Goal: Task Accomplishment & Management: Manage account settings

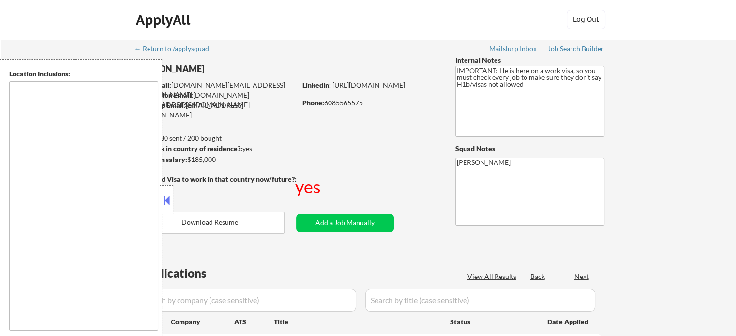
type textarea "[GEOGRAPHIC_DATA], [GEOGRAPHIC_DATA] [GEOGRAPHIC_DATA], [GEOGRAPHIC_DATA] [GEOG…"
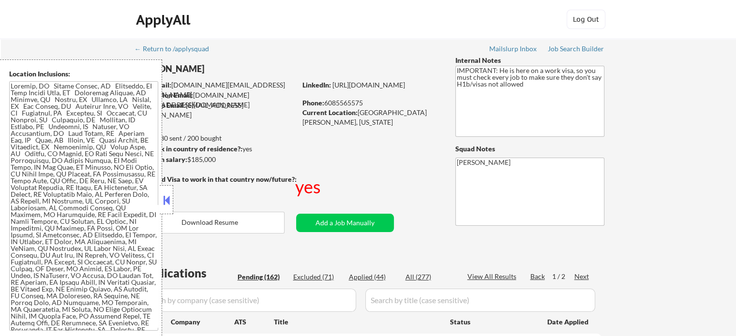
select select ""pending""
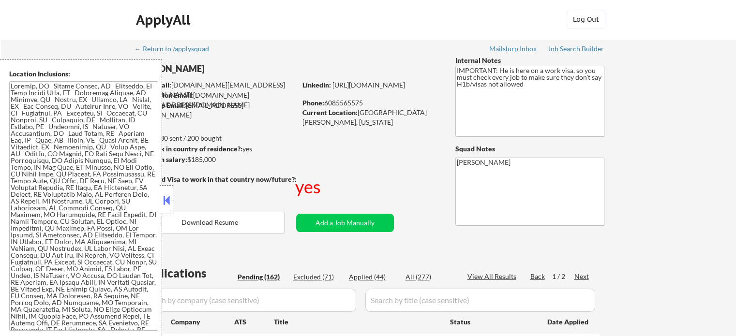
select select ""pending""
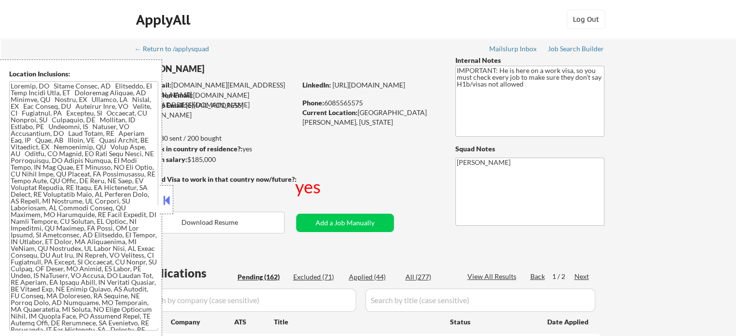
select select ""pending""
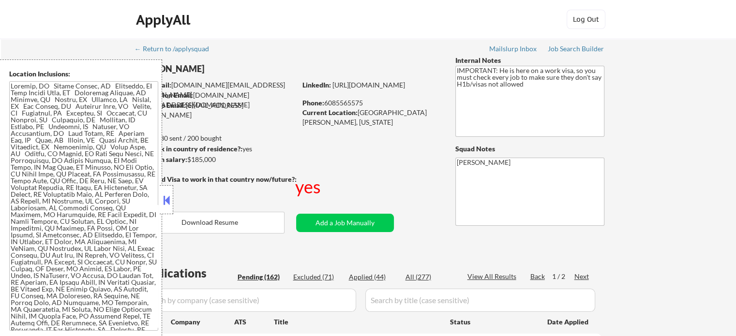
select select ""pending""
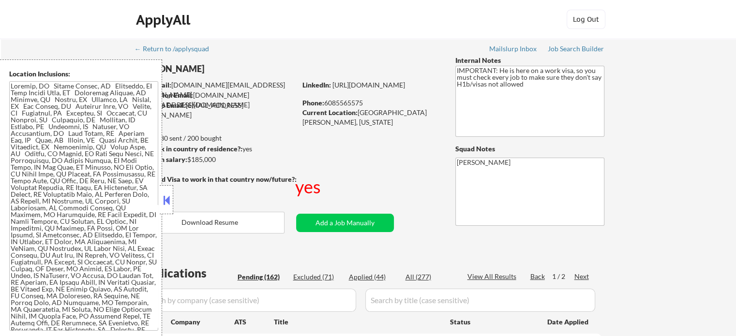
select select ""pending""
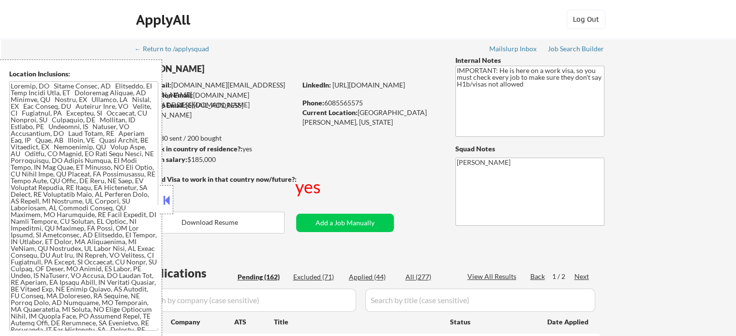
select select ""pending""
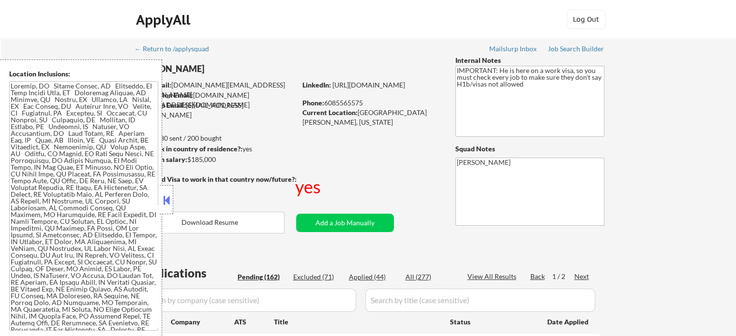
select select ""pending""
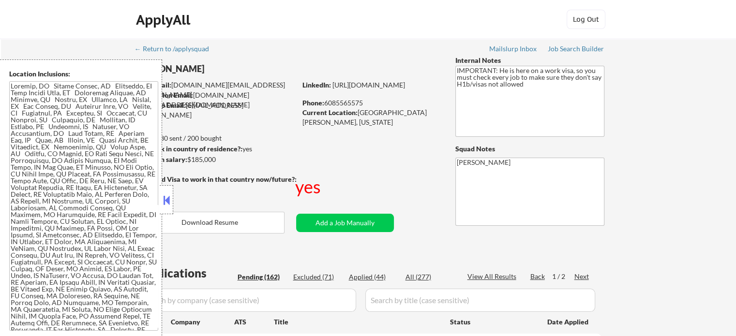
select select ""pending""
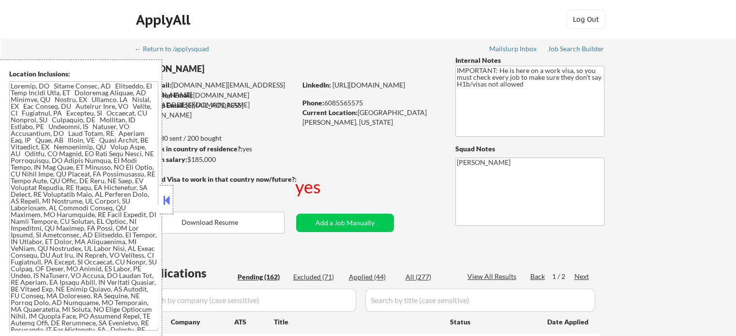
select select ""pending""
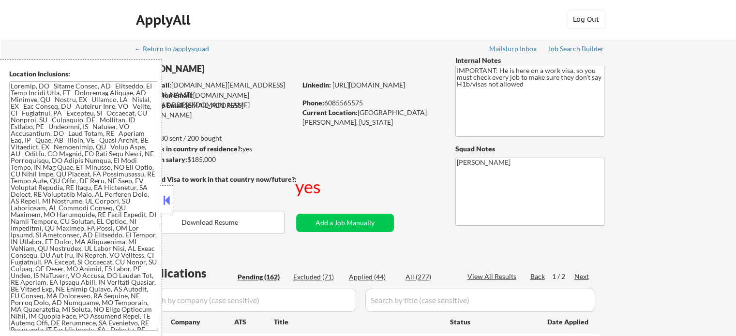
select select ""pending""
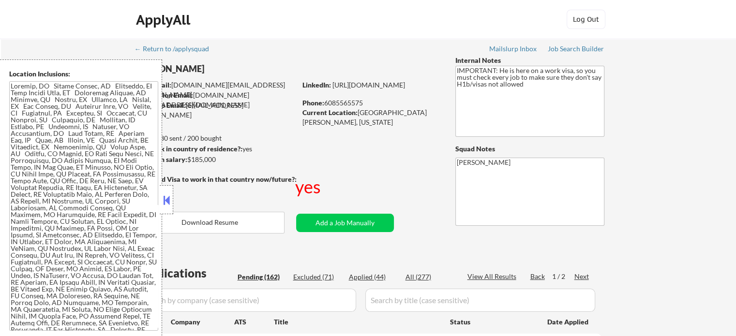
select select ""pending""
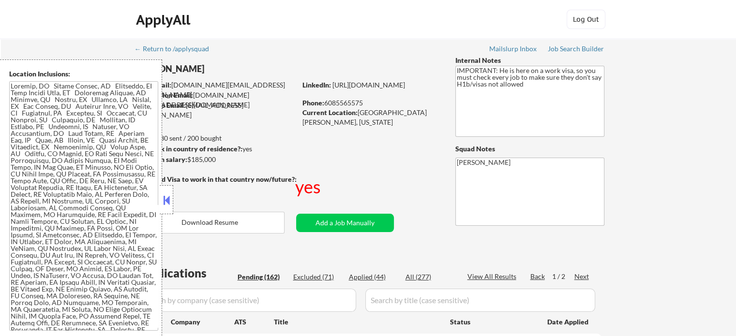
select select ""pending""
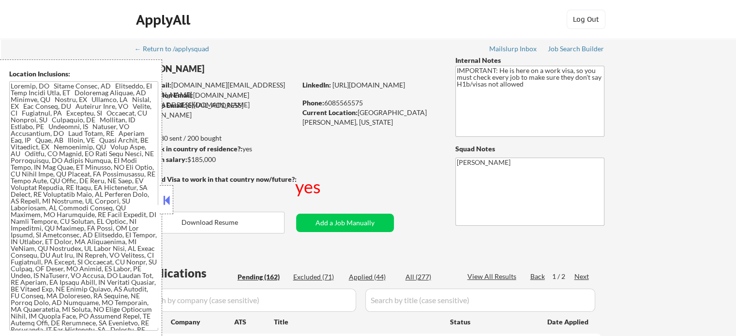
select select ""pending""
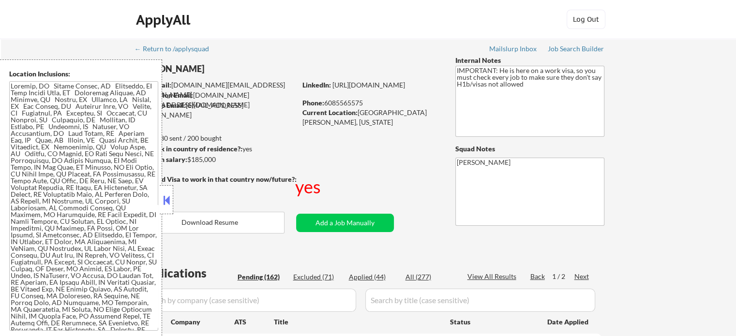
select select ""pending""
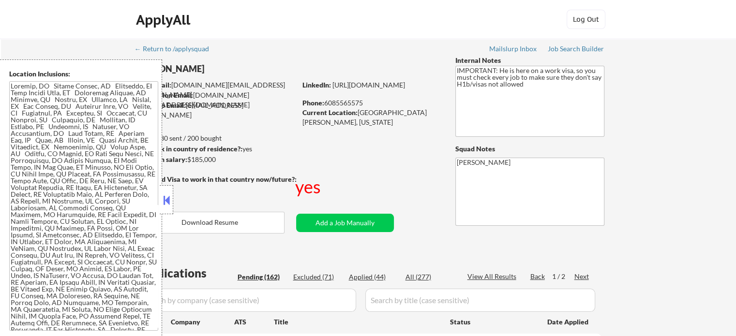
select select ""pending""
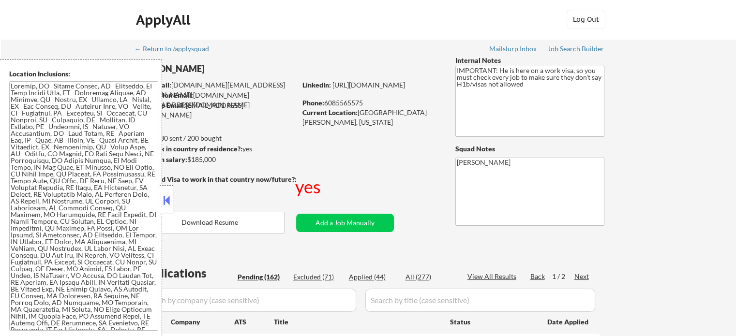
select select ""pending""
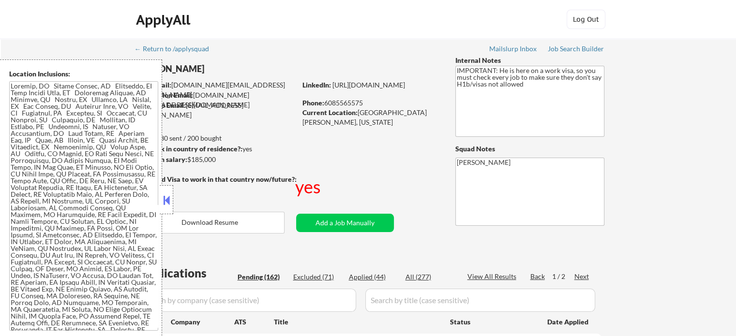
select select ""pending""
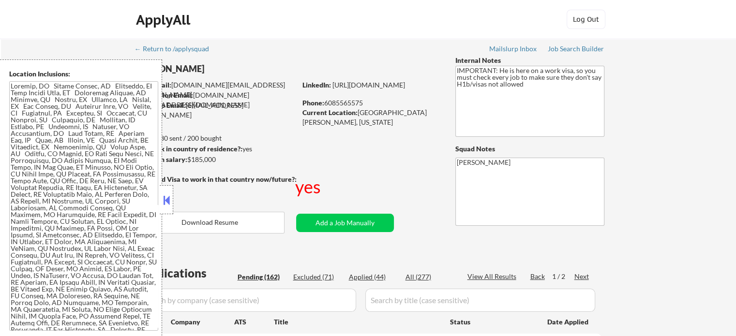
select select ""pending""
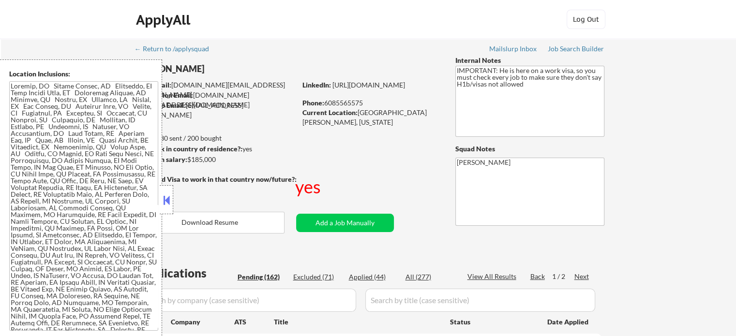
select select ""pending""
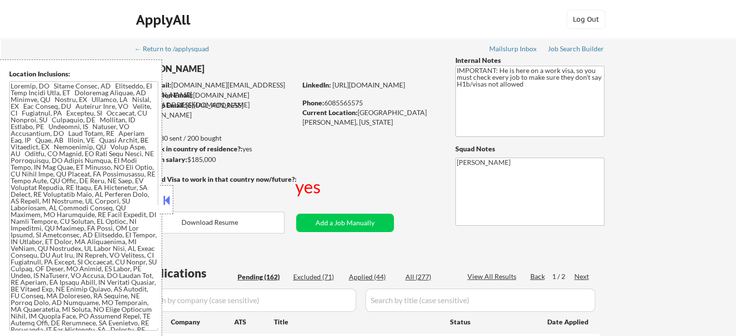
select select ""pending""
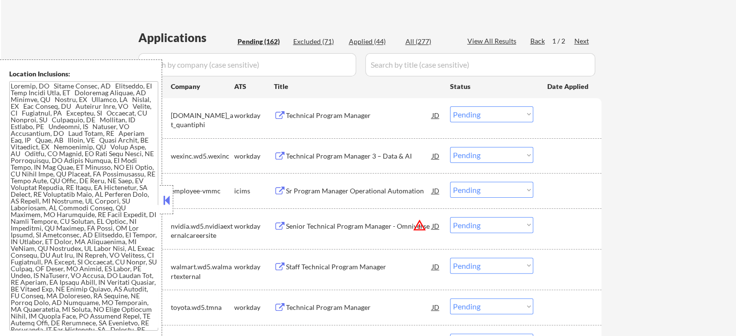
scroll to position [242, 0]
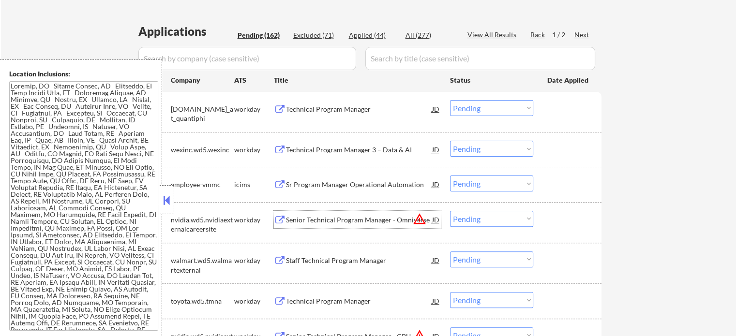
click at [323, 220] on div "Senior Technical Program Manager - Omniverse" at bounding box center [359, 220] width 146 height 10
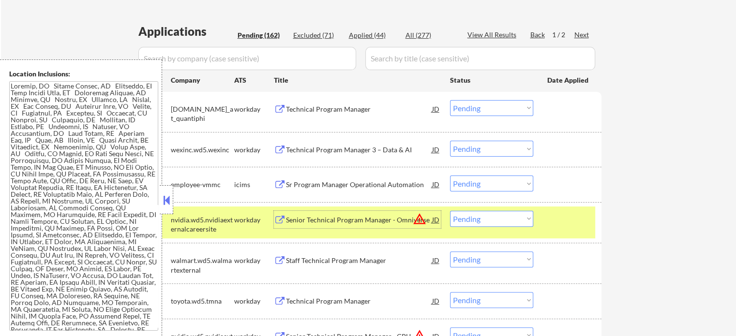
click at [573, 231] on div "#4 nvidia.wd5.nvidiaexternalcareersite workday Senior Technical Program Manager…" at bounding box center [366, 223] width 457 height 32
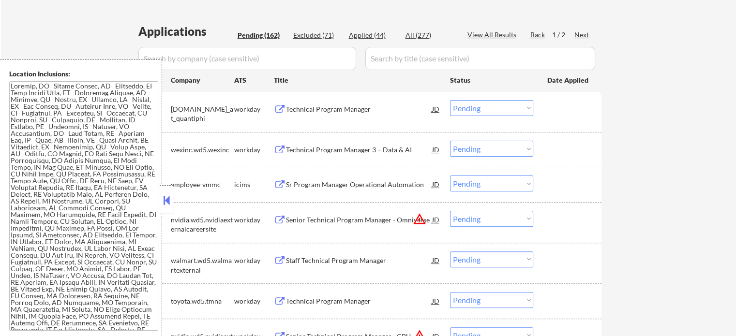
click at [488, 36] on div "View All Results" at bounding box center [494, 35] width 52 height 10
select select ""pending""
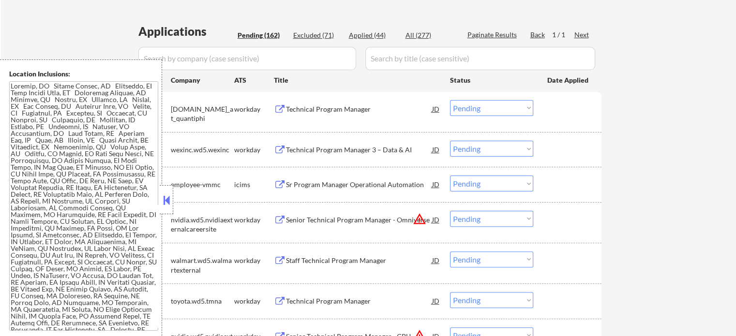
select select ""pending""
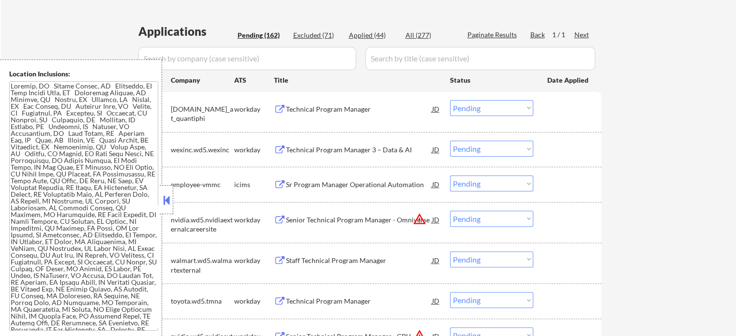
select select ""pending""
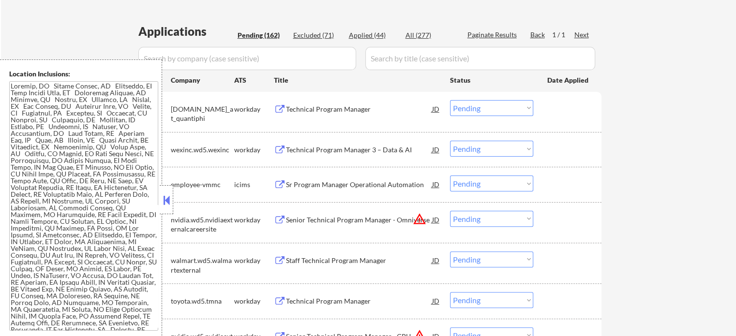
select select ""pending""
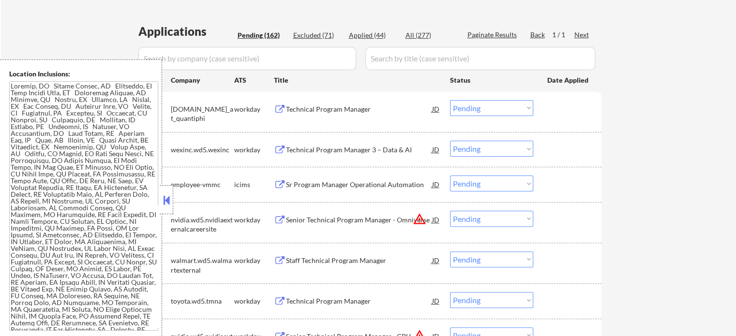
select select ""pending""
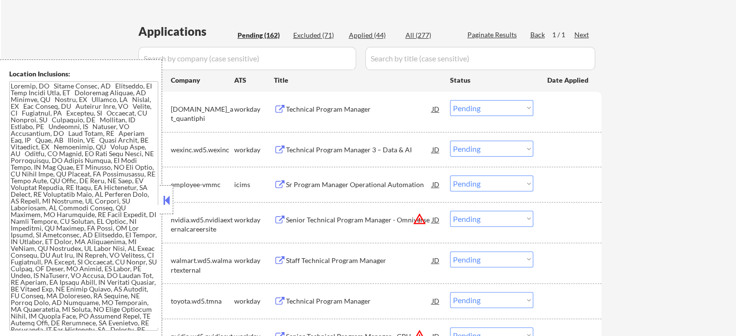
select select ""pending""
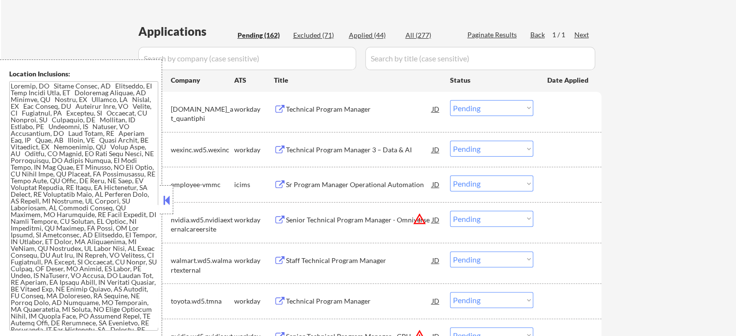
select select ""pending""
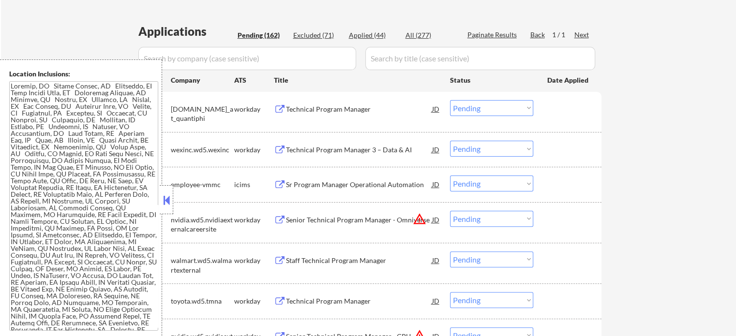
select select ""pending""
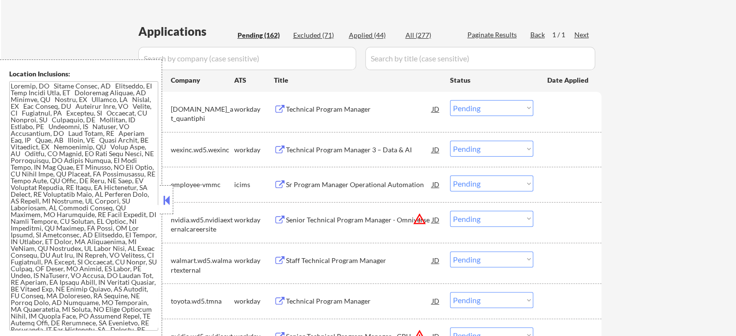
select select ""pending""
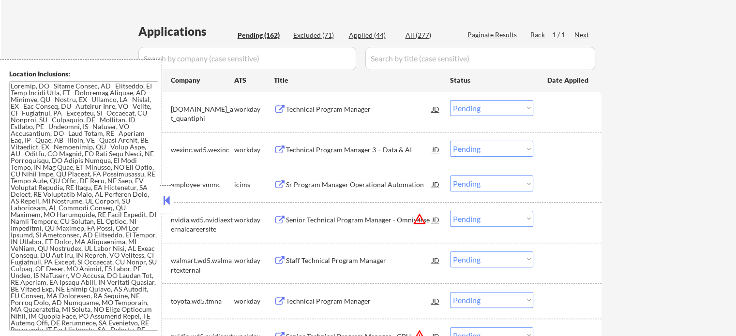
select select ""pending""
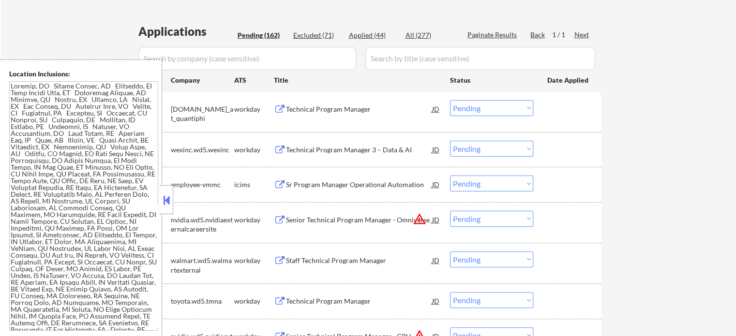
select select ""pending""
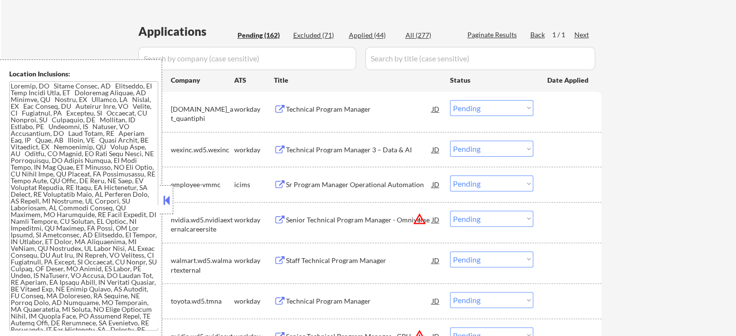
select select ""pending""
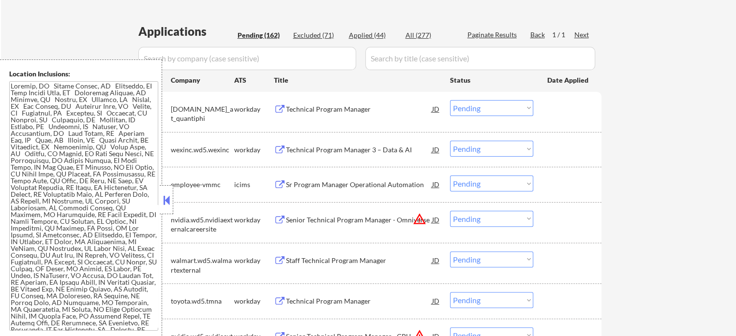
select select ""pending""
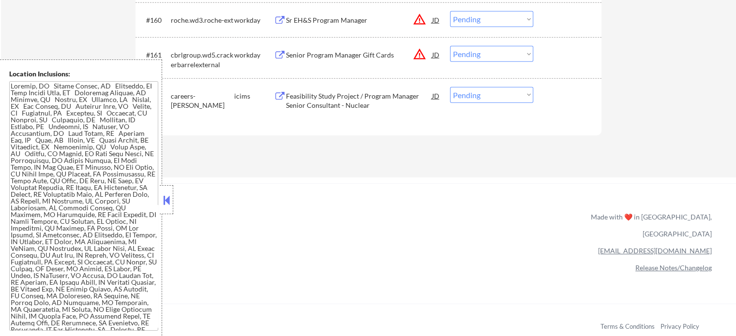
scroll to position [6235, 0]
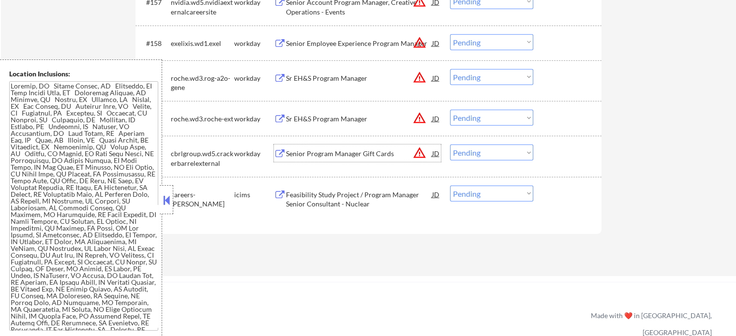
click at [352, 159] on div "Senior Program Manager Gift Cards" at bounding box center [359, 154] width 146 height 10
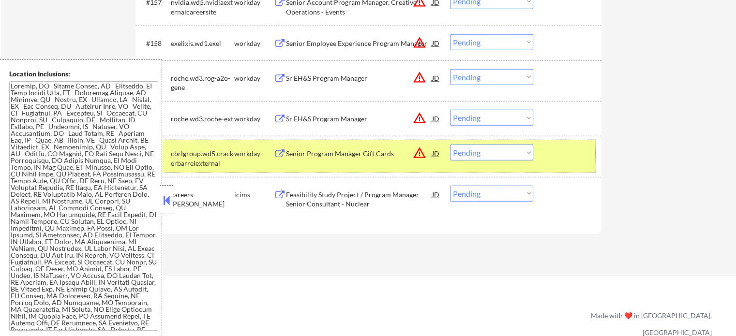
click at [570, 154] on div at bounding box center [568, 153] width 43 height 17
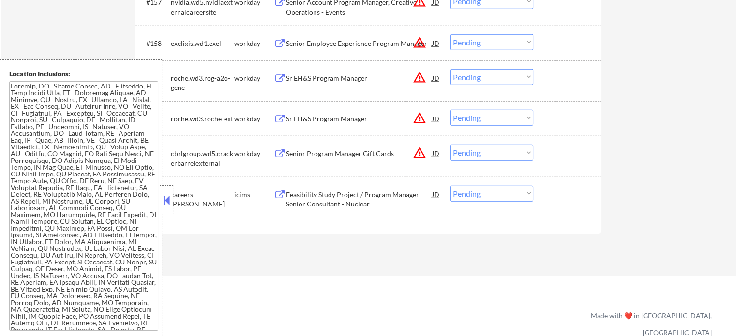
click at [349, 112] on div "Sr EH&S Program Manager" at bounding box center [359, 118] width 146 height 17
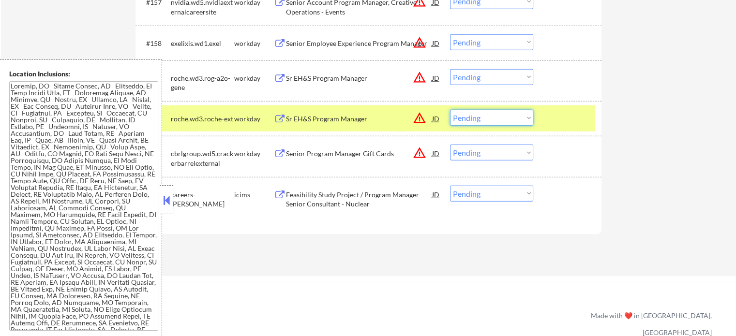
click at [496, 118] on select "Choose an option... Pending Applied Excluded (Questions) Excluded (Expired) Exc…" at bounding box center [491, 118] width 83 height 16
click at [450, 110] on select "Choose an option... Pending Applied Excluded (Questions) Excluded (Expired) Exc…" at bounding box center [491, 118] width 83 height 16
click at [567, 121] on div at bounding box center [568, 118] width 43 height 17
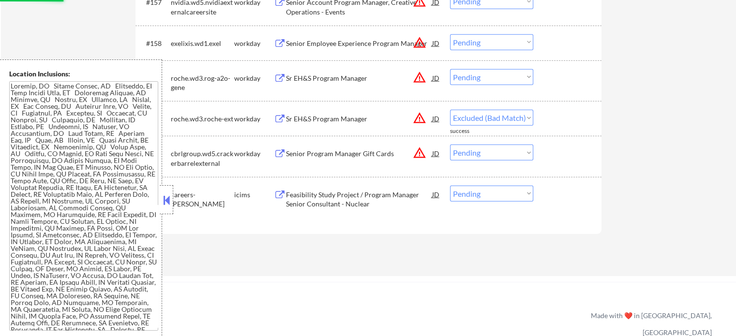
select select ""pending""
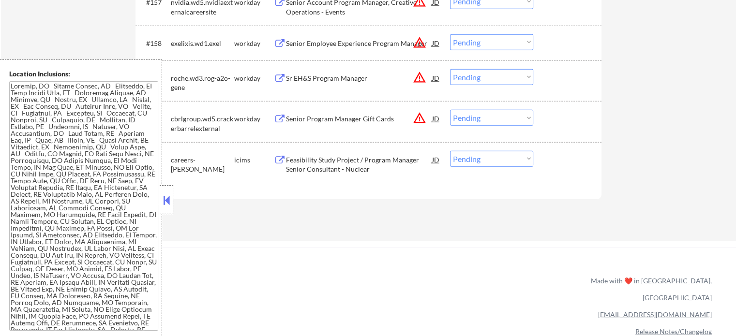
click at [302, 75] on div "Sr EH&S Program Manager" at bounding box center [359, 79] width 146 height 10
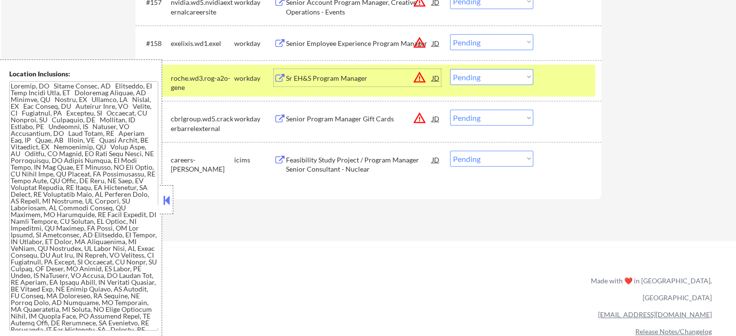
click at [472, 79] on select "Choose an option... Pending Applied Excluded (Questions) Excluded (Expired) Exc…" at bounding box center [491, 77] width 83 height 16
click at [450, 69] on select "Choose an option... Pending Applied Excluded (Questions) Excluded (Expired) Exc…" at bounding box center [491, 77] width 83 height 16
click at [560, 83] on div at bounding box center [568, 77] width 43 height 17
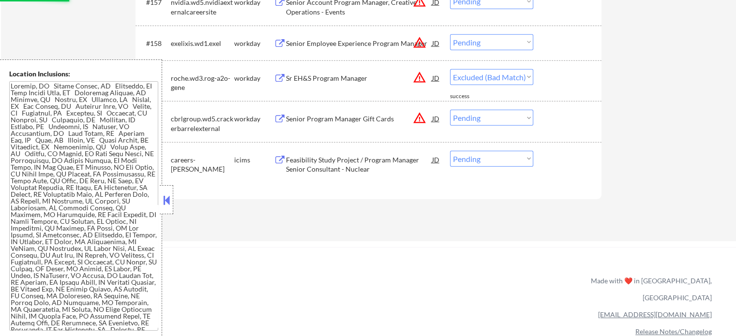
select select ""pending""
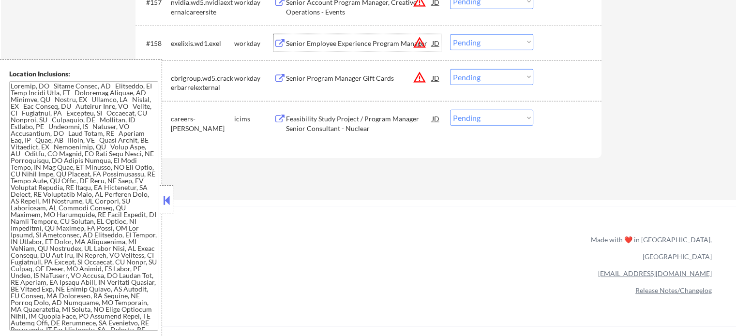
click at [354, 42] on div "Senior Employee Experience Program Manager" at bounding box center [359, 44] width 146 height 10
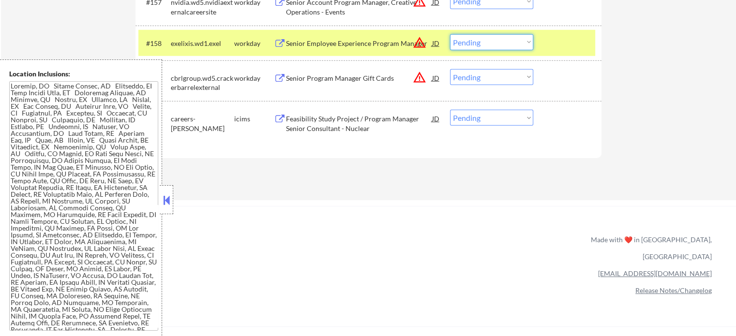
click at [477, 45] on select "Choose an option... Pending Applied Excluded (Questions) Excluded (Expired) Exc…" at bounding box center [491, 42] width 83 height 16
click at [450, 34] on select "Choose an option... Pending Applied Excluded (Questions) Excluded (Expired) Exc…" at bounding box center [491, 42] width 83 height 16
click at [561, 41] on div at bounding box center [568, 42] width 43 height 17
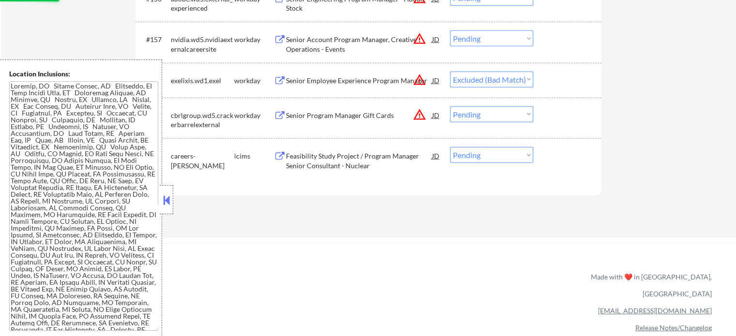
scroll to position [6138, 0]
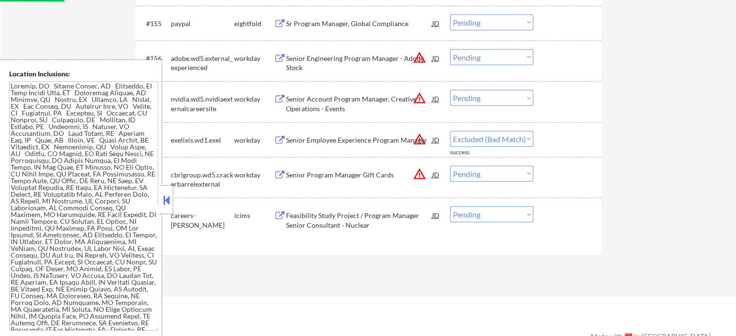
select select ""pending""
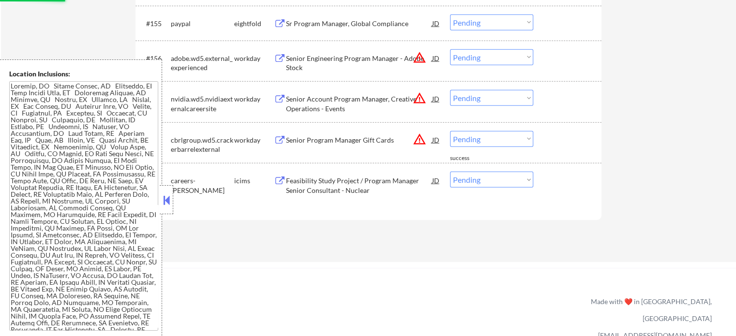
click at [310, 104] on div "Senior Account Program Manager, Creative Operations - Events" at bounding box center [359, 103] width 146 height 19
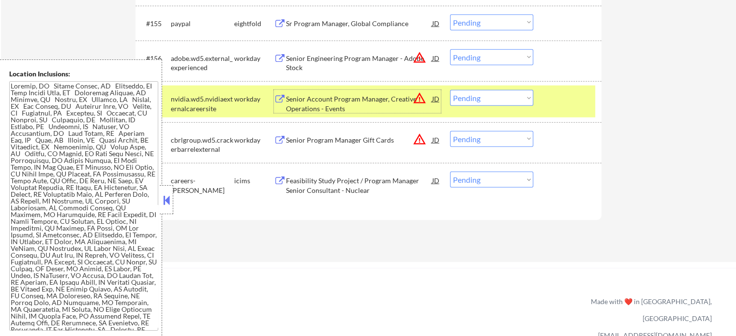
click at [469, 96] on select "Choose an option... Pending Applied Excluded (Questions) Excluded (Expired) Exc…" at bounding box center [491, 98] width 83 height 16
click at [450, 91] on select "Choose an option... Pending Applied Excluded (Questions) Excluded (Expired) Exc…" at bounding box center [491, 98] width 83 height 16
click at [550, 107] on div at bounding box center [568, 98] width 43 height 17
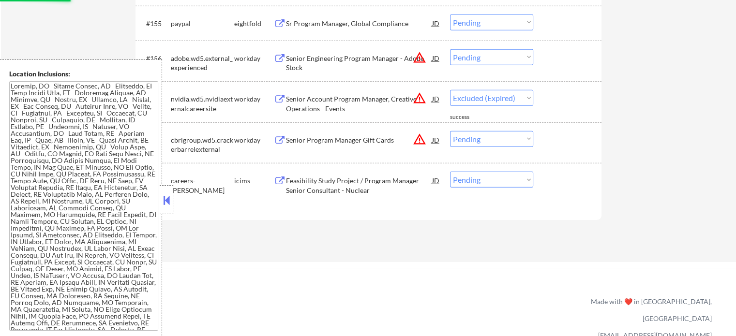
select select ""pending""
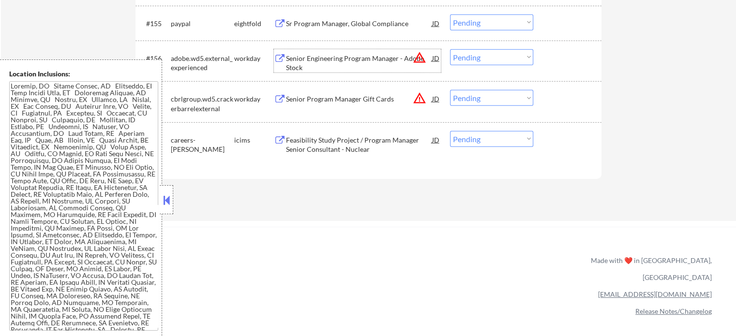
click at [354, 59] on div "Senior Engineering Program Manager - Adobe Stock" at bounding box center [359, 63] width 146 height 19
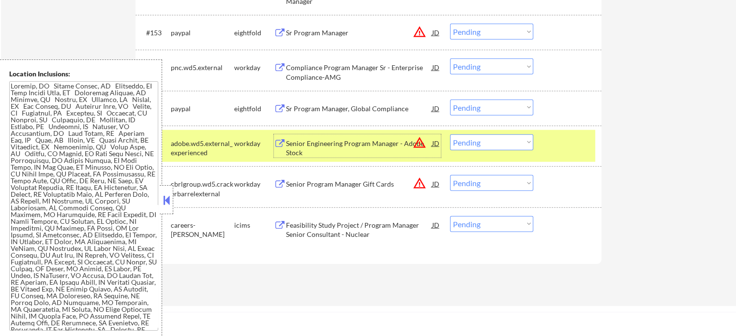
scroll to position [6041, 0]
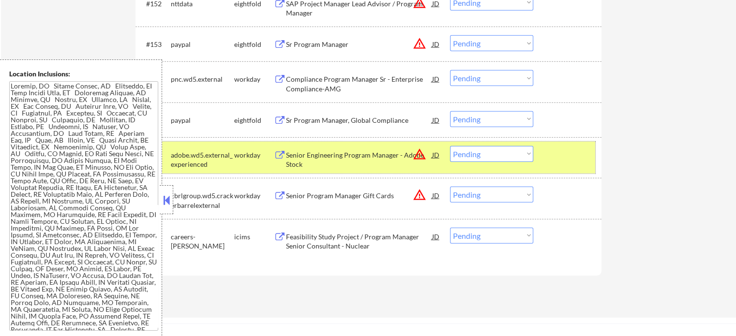
drag, startPoint x: 559, startPoint y: 156, endPoint x: 554, endPoint y: 157, distance: 5.4
click at [560, 156] on div at bounding box center [568, 154] width 43 height 17
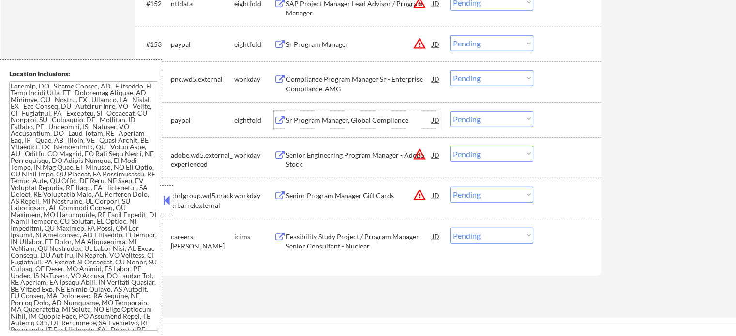
click at [353, 117] on div "Sr Program Manager, Global Compliance" at bounding box center [359, 121] width 146 height 10
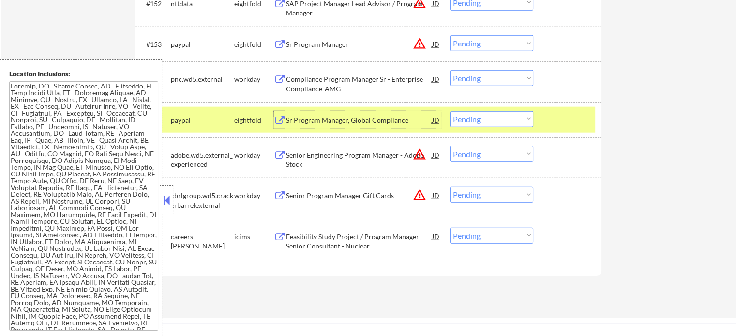
click at [490, 117] on select "Choose an option... Pending Applied Excluded (Questions) Excluded (Expired) Exc…" at bounding box center [491, 119] width 83 height 16
click at [450, 111] on select "Choose an option... Pending Applied Excluded (Questions) Excluded (Expired) Exc…" at bounding box center [491, 119] width 83 height 16
click at [552, 116] on div at bounding box center [568, 119] width 43 height 17
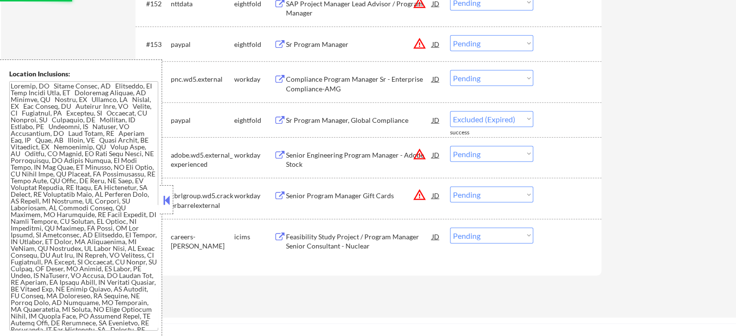
select select ""pending""
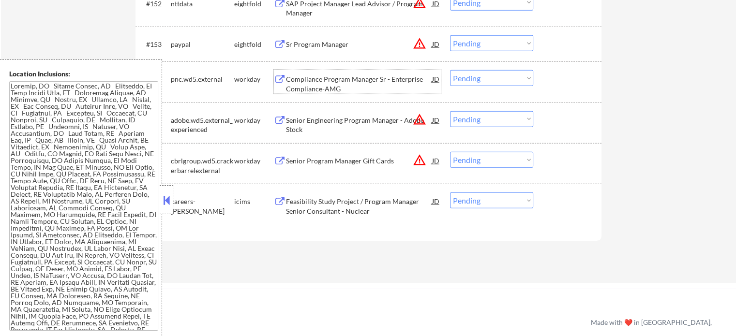
click at [324, 76] on div "Compliance Program Manager Sr - Enterprise Compliance-AMG" at bounding box center [359, 84] width 146 height 19
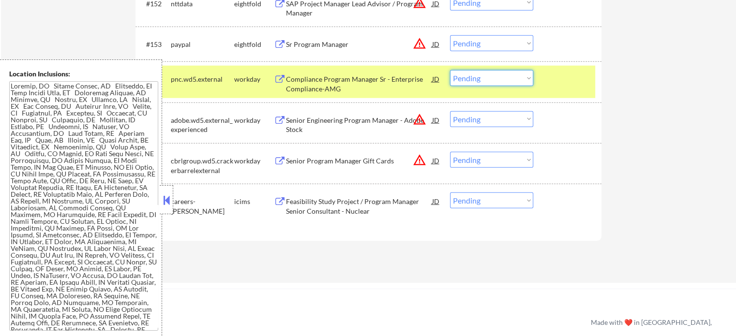
click at [469, 78] on select "Choose an option... Pending Applied Excluded (Questions) Excluded (Expired) Exc…" at bounding box center [491, 78] width 83 height 16
click at [450, 71] on select "Choose an option... Pending Applied Excluded (Questions) Excluded (Expired) Exc…" at bounding box center [491, 78] width 83 height 16
click at [560, 86] on div at bounding box center [568, 78] width 43 height 17
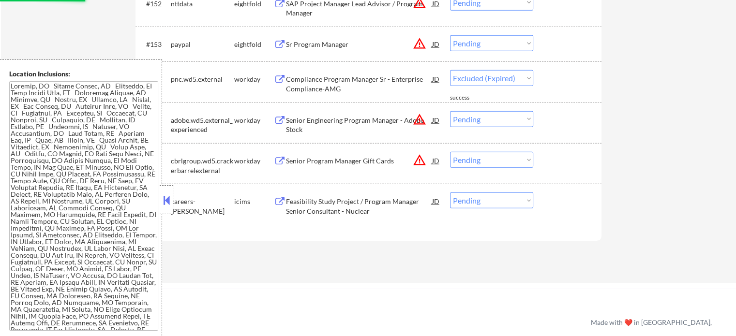
select select ""pending""
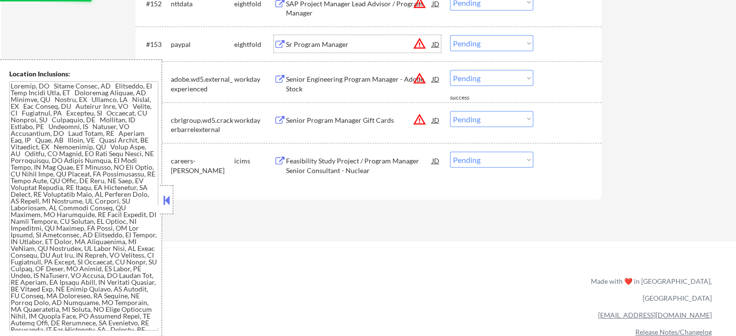
click at [319, 45] on div "Sr Program Manager" at bounding box center [359, 45] width 146 height 10
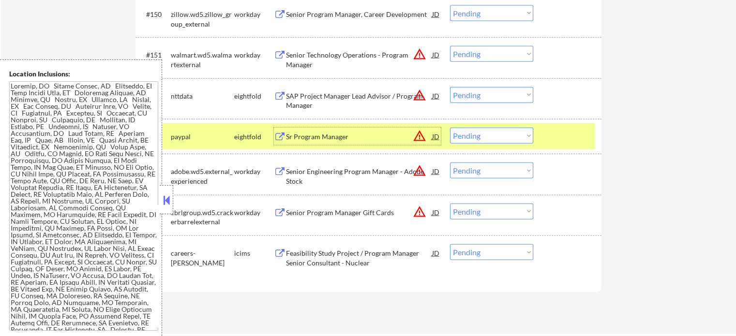
scroll to position [5944, 0]
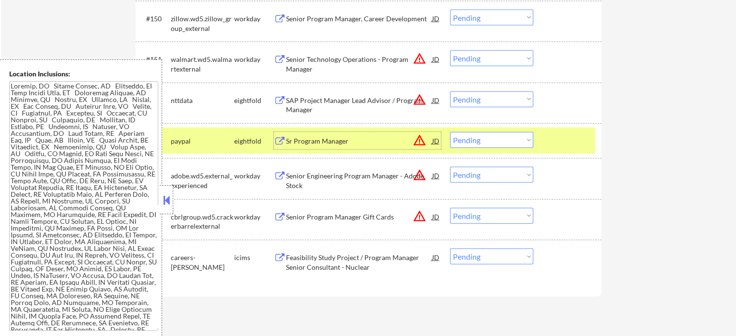
click at [560, 140] on div at bounding box center [568, 140] width 43 height 17
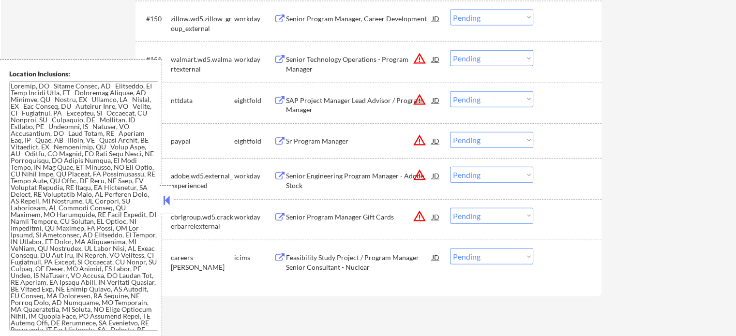
click at [289, 108] on div "SAP Project Manager Lead Advisor / Program Manager" at bounding box center [359, 105] width 146 height 19
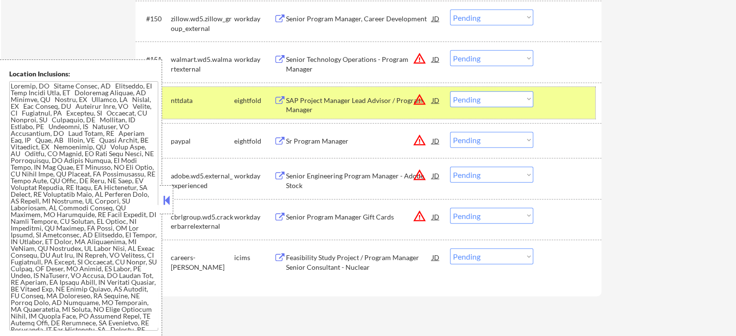
drag, startPoint x: 563, startPoint y: 98, endPoint x: 552, endPoint y: 97, distance: 11.2
click at [563, 98] on div at bounding box center [568, 99] width 43 height 17
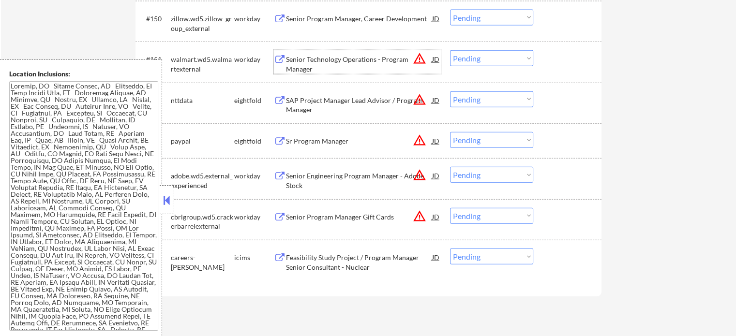
click at [380, 63] on div "Senior Technology Operations - Program Manager" at bounding box center [359, 64] width 146 height 19
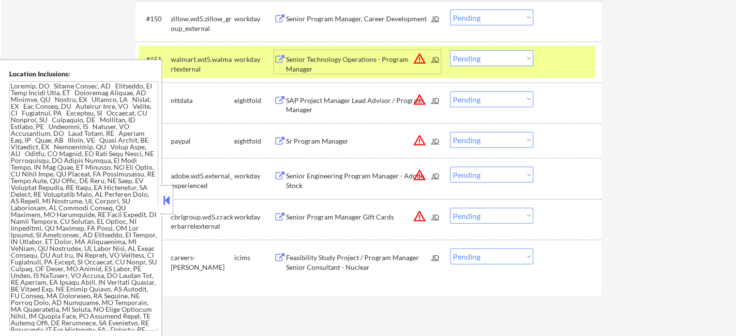
click at [543, 63] on div "#151 walmart.wd5.walmartexternal workday Senior Technology Operations - Program…" at bounding box center [366, 62] width 457 height 32
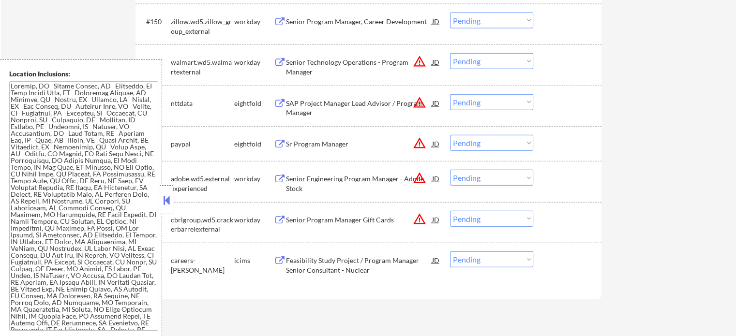
scroll to position [5896, 0]
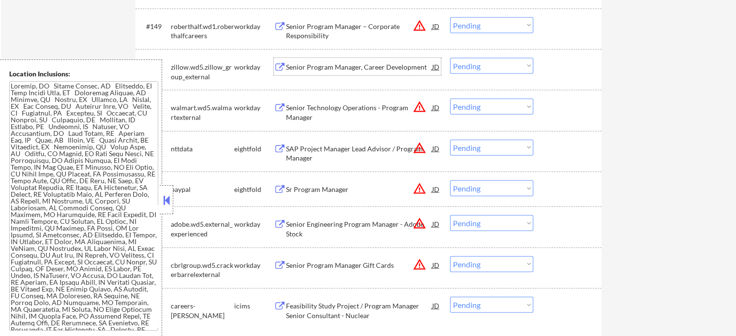
click at [313, 71] on div "Senior Program Manager, Career Development" at bounding box center [359, 67] width 146 height 10
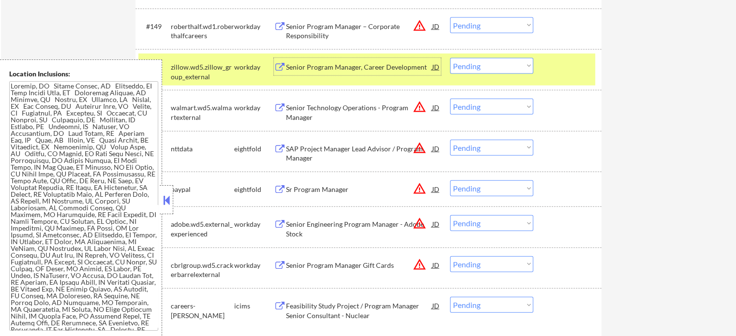
click at [551, 67] on div at bounding box center [568, 66] width 43 height 17
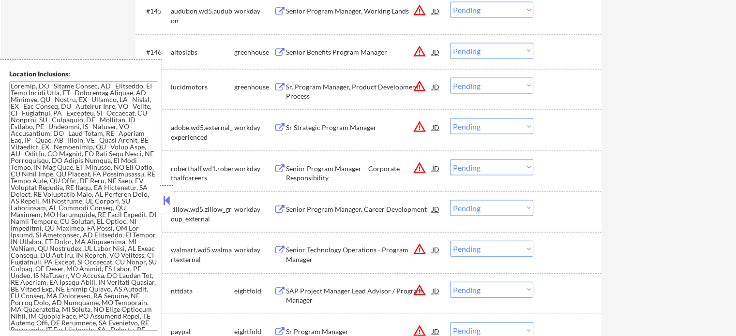
scroll to position [5751, 0]
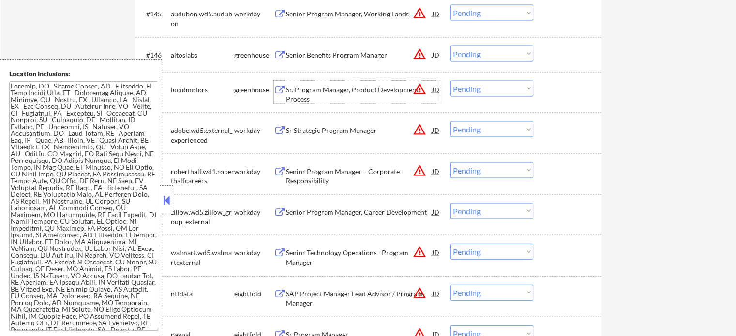
click at [315, 99] on div "Sr. Program Manager, Product Development Process" at bounding box center [359, 94] width 146 height 19
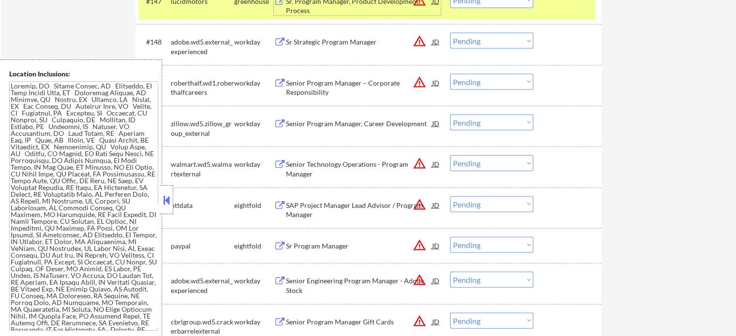
scroll to position [5654, 0]
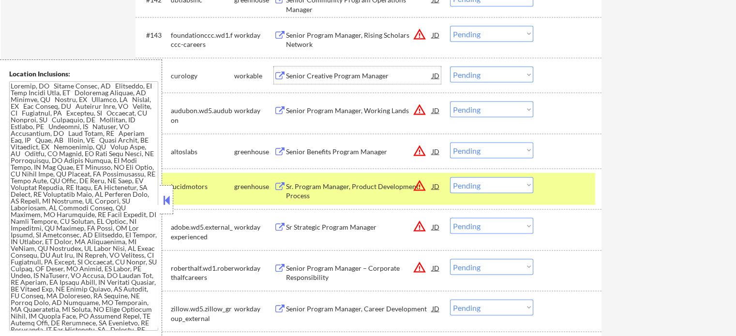
click at [352, 77] on div "Senior Creative Program Manager" at bounding box center [359, 76] width 146 height 10
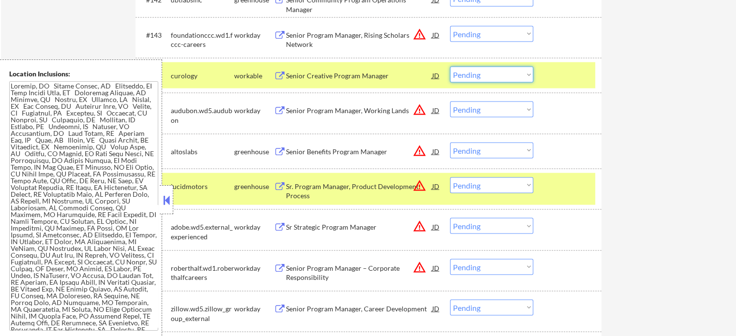
click at [482, 73] on select "Choose an option... Pending Applied Excluded (Questions) Excluded (Expired) Exc…" at bounding box center [491, 75] width 83 height 16
click at [450, 67] on select "Choose an option... Pending Applied Excluded (Questions) Excluded (Expired) Exc…" at bounding box center [491, 75] width 83 height 16
click at [559, 78] on div at bounding box center [568, 75] width 43 height 17
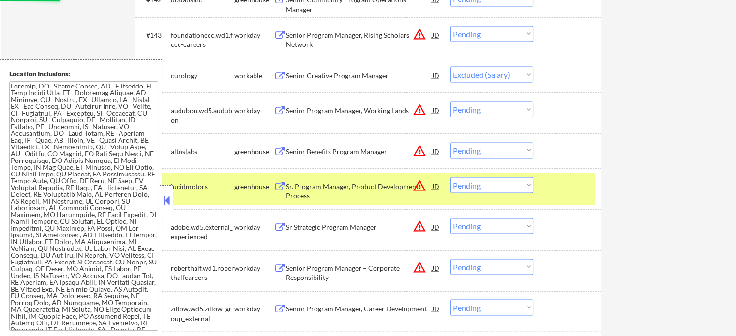
click at [571, 204] on div "#147 lucidmotors greenhouse Sr. Program Manager, Product Development Process JD…" at bounding box center [366, 189] width 457 height 32
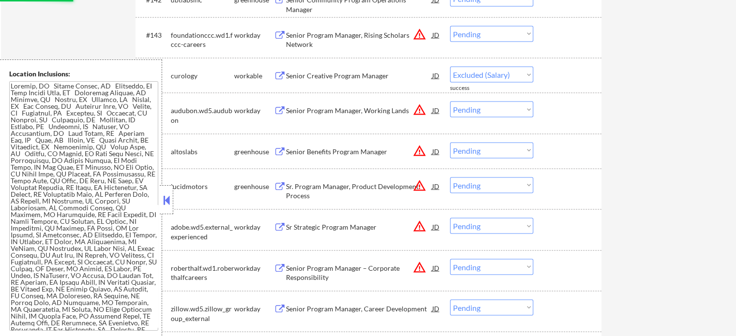
select select ""pending""
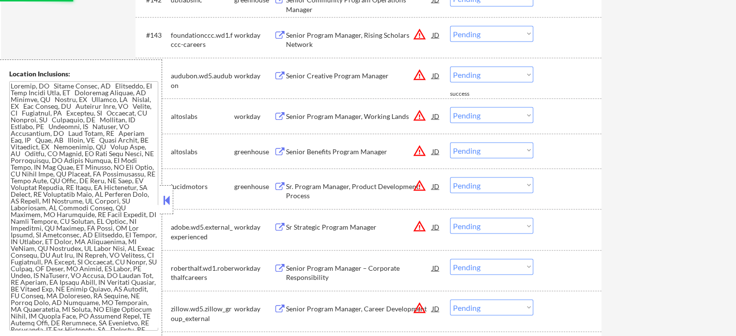
click at [313, 36] on div "Senior Program Manager, Rising Scholars Network" at bounding box center [359, 39] width 146 height 19
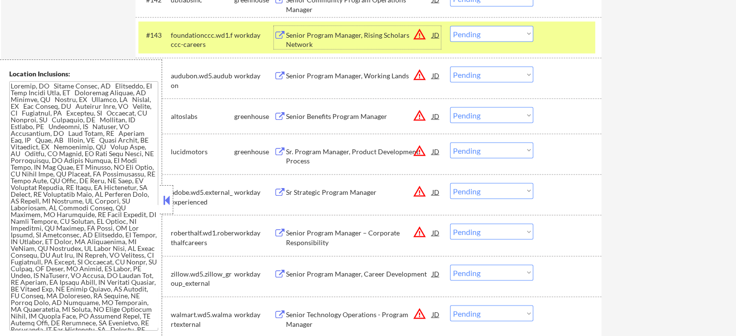
click at [572, 26] on div "#143 foundationccc.wd1.fccc-careers workday Senior Program Manager, Rising Scho…" at bounding box center [366, 38] width 457 height 32
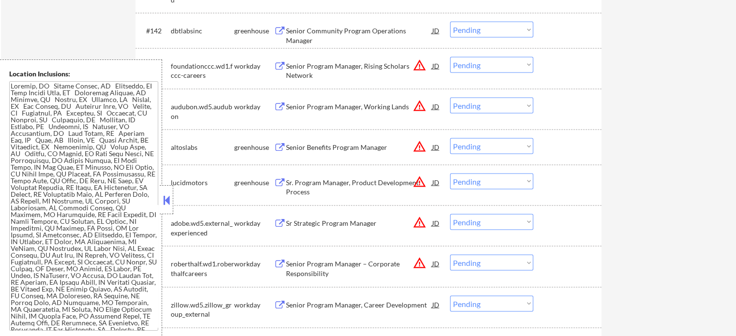
scroll to position [5605, 0]
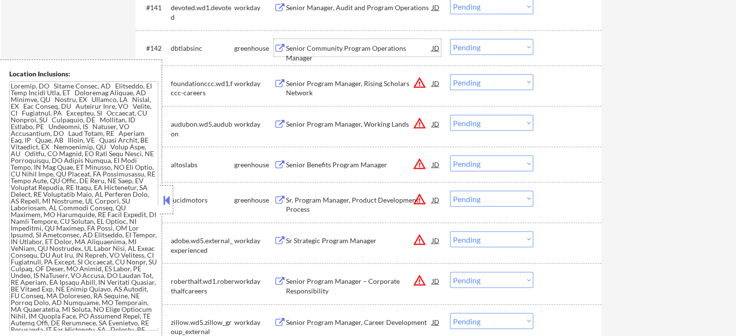
click at [319, 54] on div "Senior Community Program Operations Manager" at bounding box center [359, 47] width 146 height 17
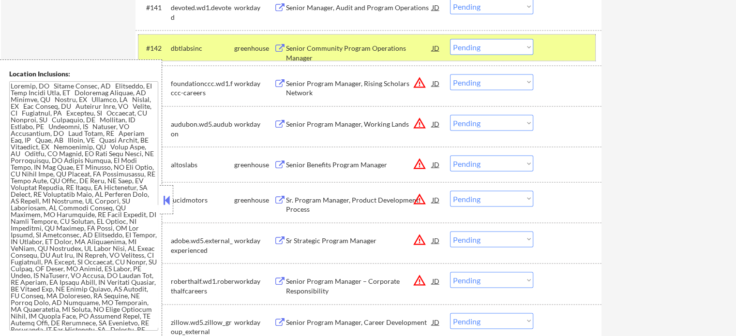
click at [550, 46] on div at bounding box center [568, 47] width 43 height 17
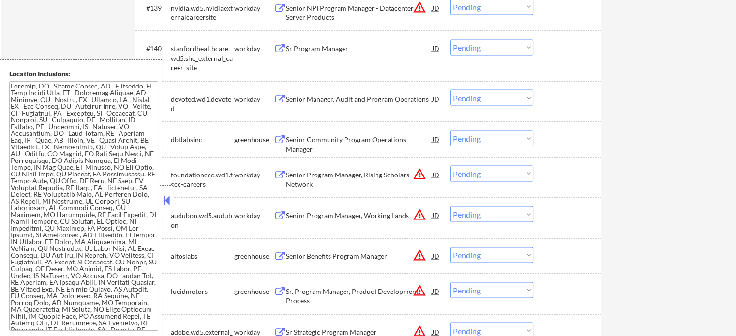
scroll to position [5509, 0]
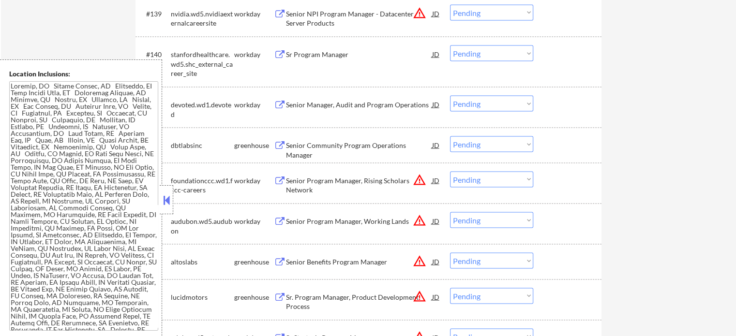
click at [324, 19] on div "Senior NPI Program Manager - Datacenter Server Products" at bounding box center [359, 18] width 146 height 19
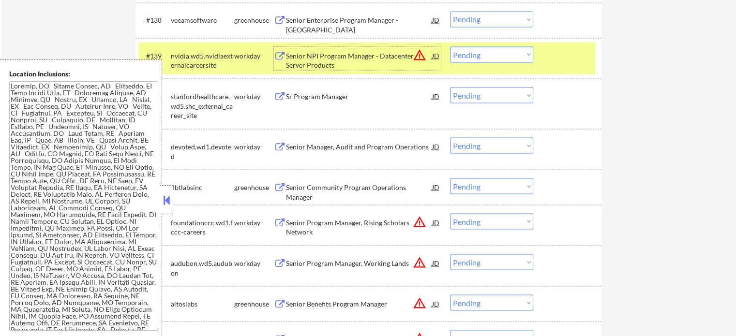
scroll to position [5363, 0]
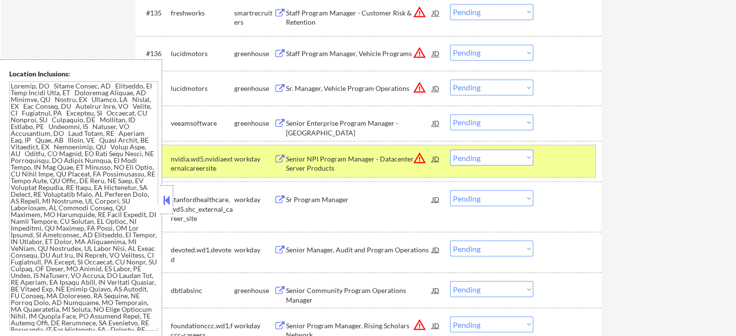
click at [553, 169] on div "#139 nvidia.wd5.nvidiaexternalcareersite workday Senior NPI Program Manager - D…" at bounding box center [366, 161] width 457 height 32
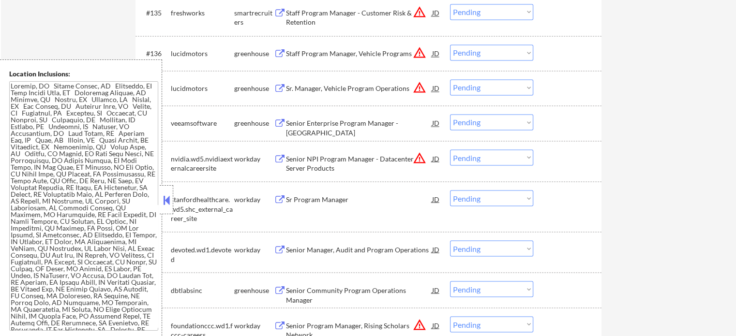
click at [321, 118] on div "Senior Enterprise Program Manager - [GEOGRAPHIC_DATA]" at bounding box center [359, 122] width 146 height 17
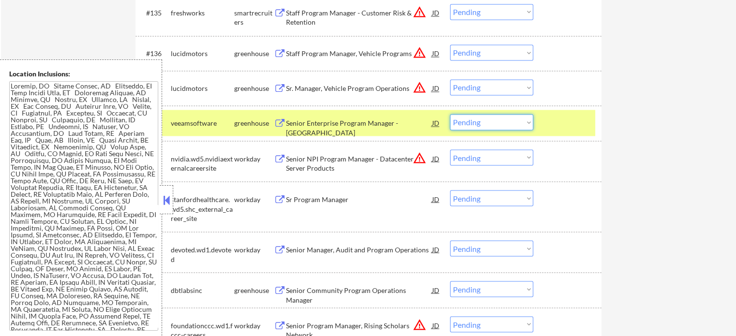
click at [486, 121] on select "Choose an option... Pending Applied Excluded (Questions) Excluded (Expired) Exc…" at bounding box center [491, 122] width 83 height 16
click at [450, 115] on select "Choose an option... Pending Applied Excluded (Questions) Excluded (Expired) Exc…" at bounding box center [491, 122] width 83 height 16
click at [568, 131] on div at bounding box center [568, 122] width 43 height 17
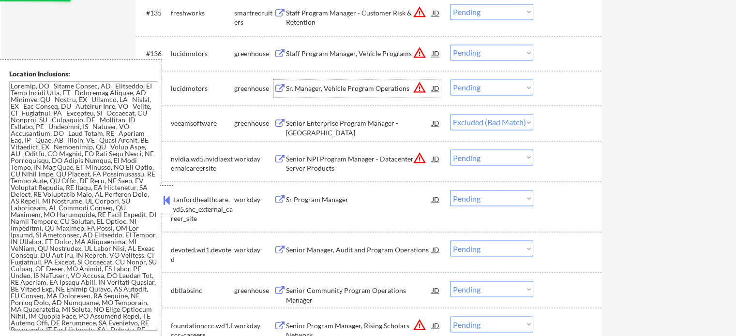
click at [304, 87] on div "Sr. Manager, Vehicle Program Operations" at bounding box center [359, 89] width 146 height 10
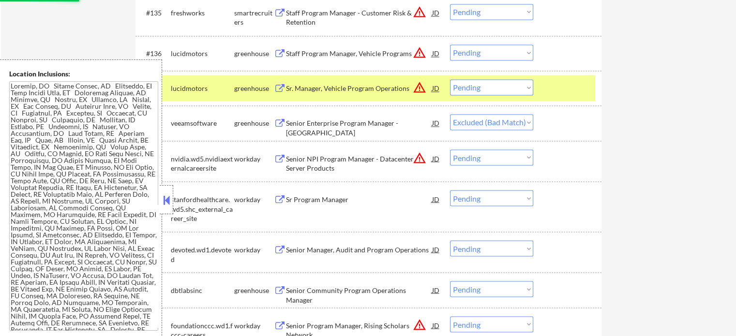
select select ""pending""
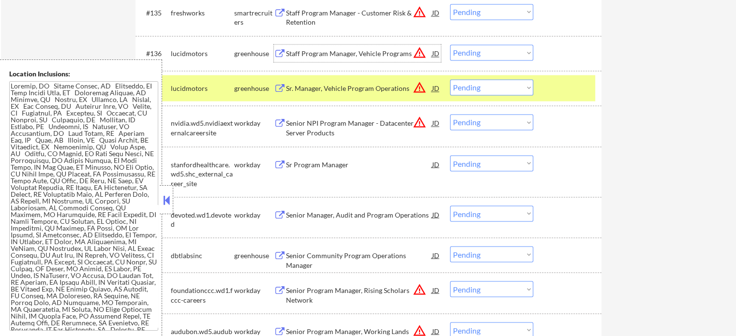
click at [325, 57] on div "Staff Program Manager, Vehicle Programs" at bounding box center [359, 54] width 146 height 10
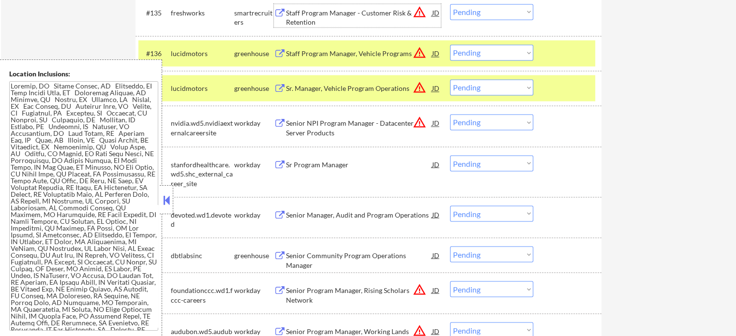
click at [334, 9] on div "Staff Program Manager - Customer Risk & Retention" at bounding box center [359, 17] width 146 height 19
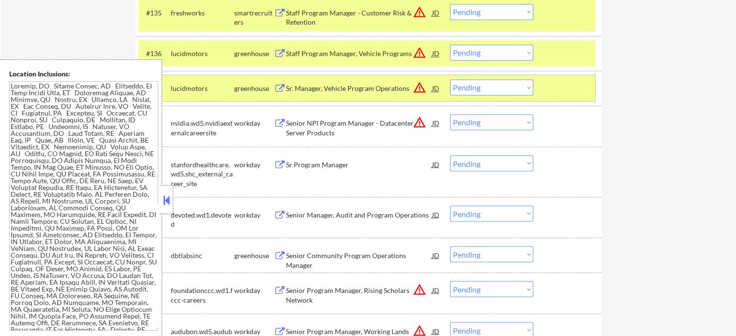
click at [547, 93] on div at bounding box center [568, 87] width 43 height 17
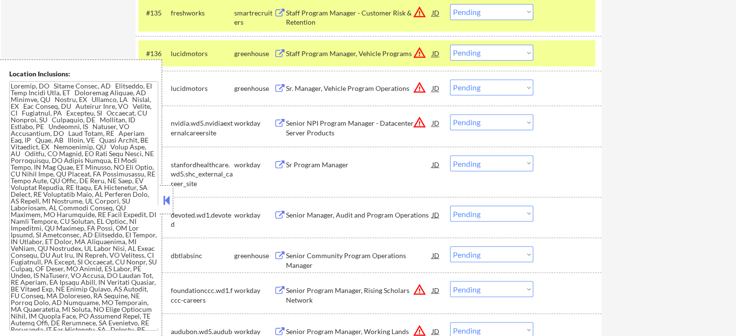
click at [552, 50] on div at bounding box center [568, 53] width 43 height 17
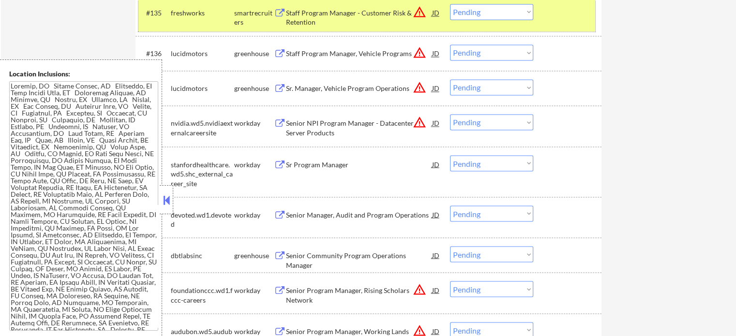
drag, startPoint x: 554, startPoint y: 10, endPoint x: 554, endPoint y: 15, distance: 5.3
click at [554, 15] on div at bounding box center [568, 12] width 43 height 17
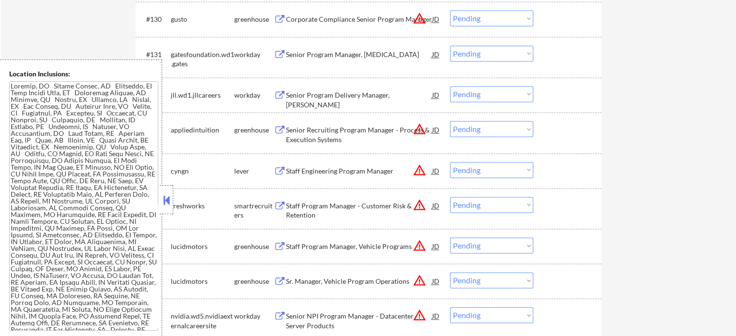
scroll to position [5170, 0]
click at [306, 60] on div "Senior Program Manager, [MEDICAL_DATA]" at bounding box center [359, 55] width 146 height 10
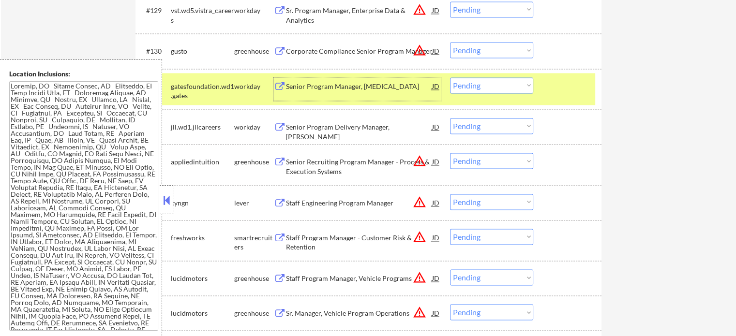
scroll to position [5073, 0]
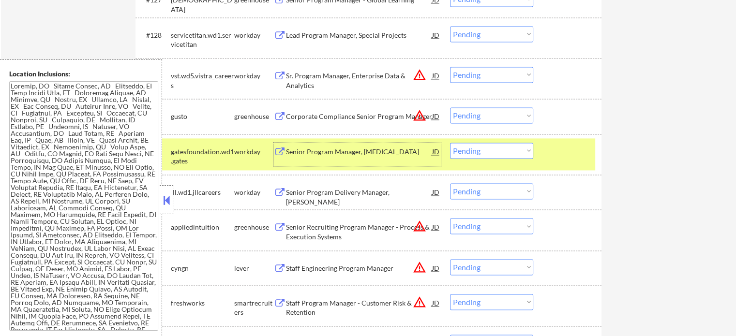
click at [329, 120] on div "Corporate Compliance Senior Program Manager" at bounding box center [359, 117] width 146 height 10
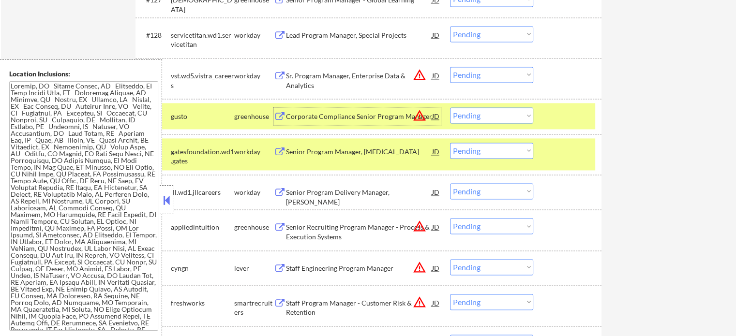
drag, startPoint x: 577, startPoint y: 155, endPoint x: 573, endPoint y: 131, distance: 25.1
click at [576, 154] on div at bounding box center [568, 151] width 43 height 17
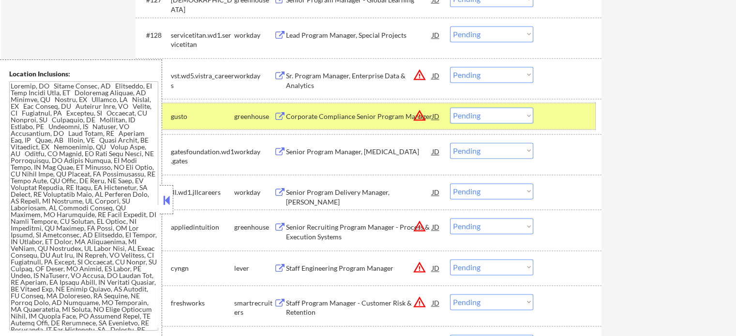
click at [570, 119] on div at bounding box center [568, 115] width 43 height 17
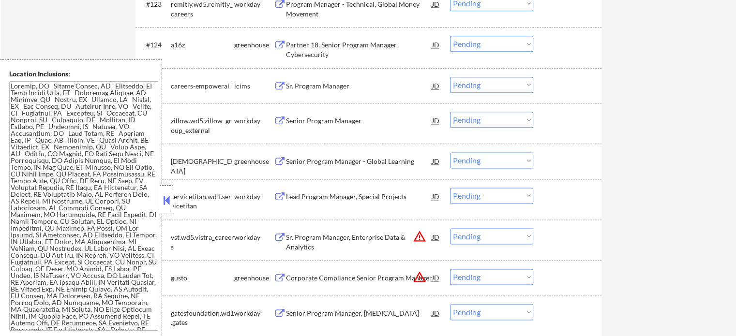
scroll to position [4879, 0]
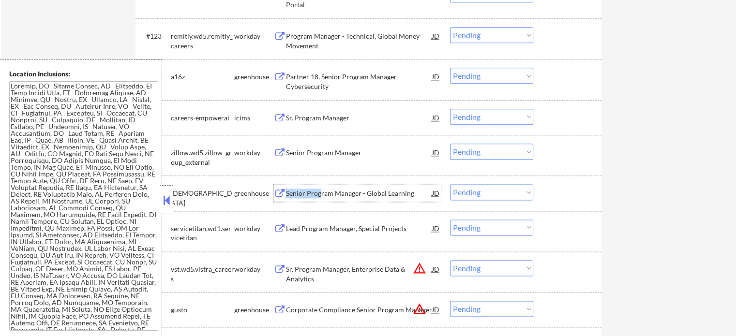
drag, startPoint x: 319, startPoint y: 193, endPoint x: 318, endPoint y: 206, distance: 13.1
click at [318, 206] on div "#127 [PERSON_NAME] Senior Program Manager - Global Learning JD Choose an option…" at bounding box center [366, 193] width 457 height 26
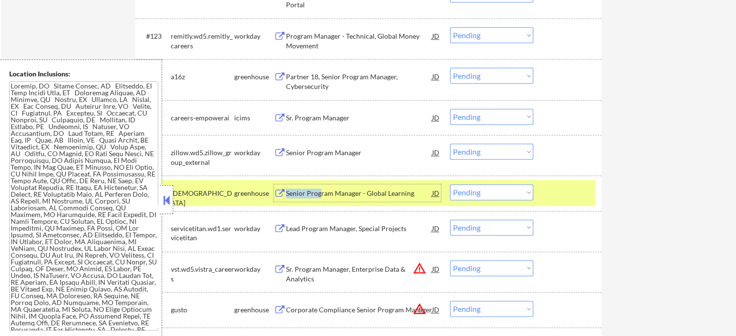
click at [320, 196] on div "Senior Program Manager - Global Learning" at bounding box center [359, 194] width 146 height 10
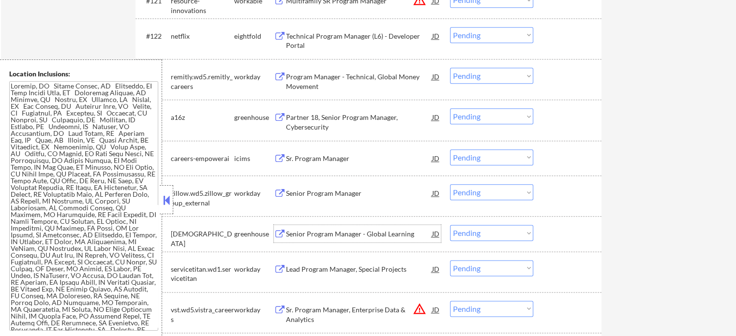
scroll to position [4734, 0]
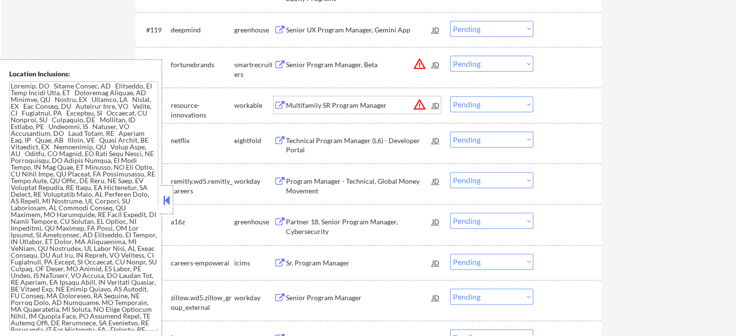
click at [312, 104] on div "Multifamily SR Program Manager" at bounding box center [359, 106] width 146 height 10
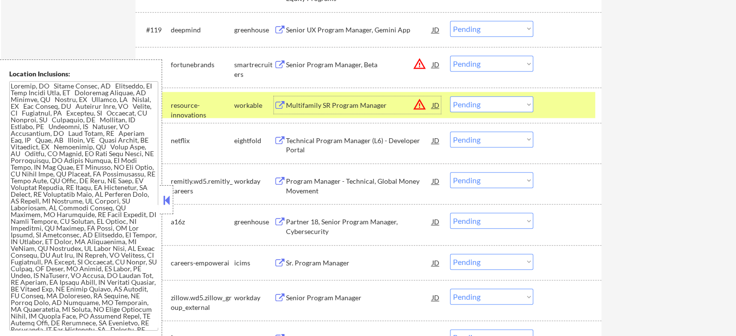
click at [563, 100] on div at bounding box center [568, 104] width 43 height 17
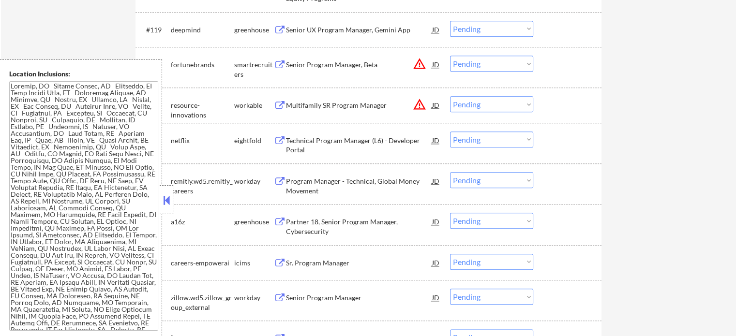
click at [287, 62] on div "Senior Program Manager, Beta" at bounding box center [359, 65] width 146 height 10
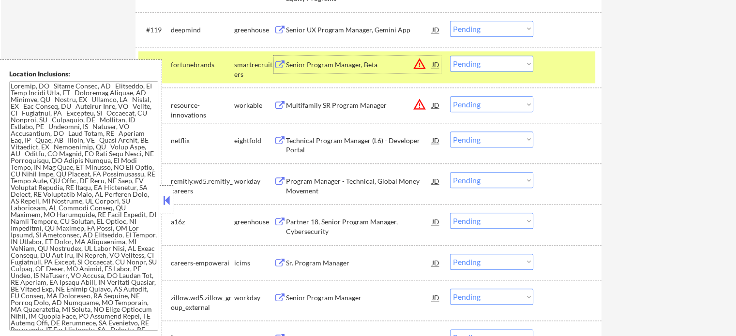
click at [488, 65] on select "Choose an option... Pending Applied Excluded (Questions) Excluded (Expired) Exc…" at bounding box center [491, 64] width 83 height 16
click at [450, 56] on select "Choose an option... Pending Applied Excluded (Questions) Excluded (Expired) Exc…" at bounding box center [491, 64] width 83 height 16
click at [550, 63] on div at bounding box center [568, 64] width 43 height 17
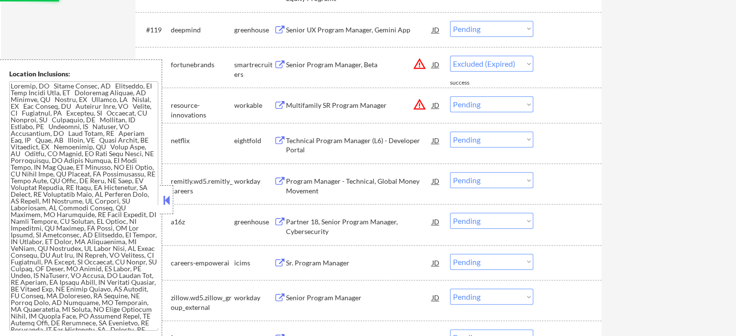
select select ""pending""
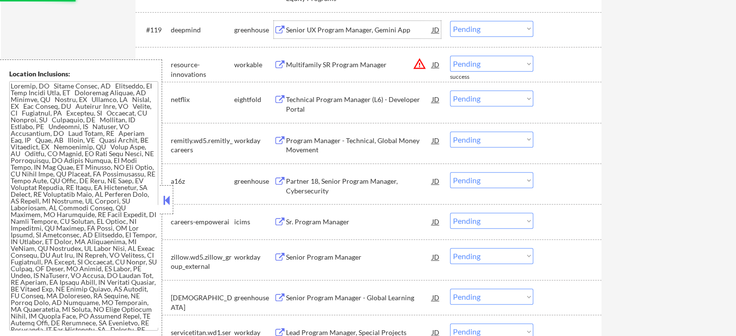
click at [349, 36] on div "Senior UX Program Manager, Gemini App" at bounding box center [359, 29] width 146 height 17
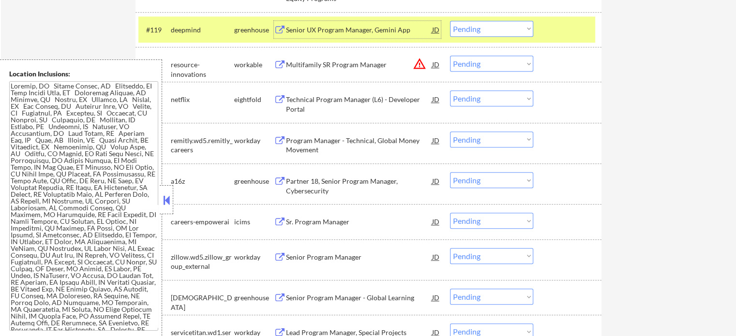
click at [321, 66] on div "Multifamily SR Program Manager" at bounding box center [359, 65] width 146 height 10
